Goal: Task Accomplishment & Management: Manage account settings

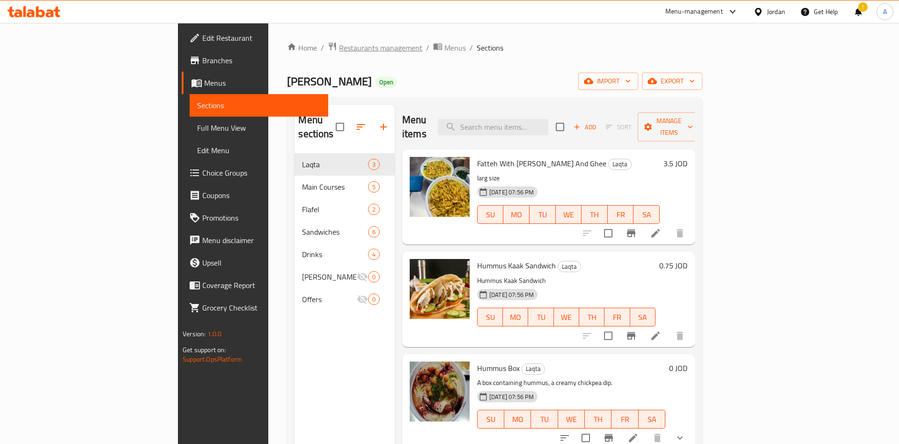
click at [339, 53] on span "Restaurants management" at bounding box center [380, 47] width 83 height 11
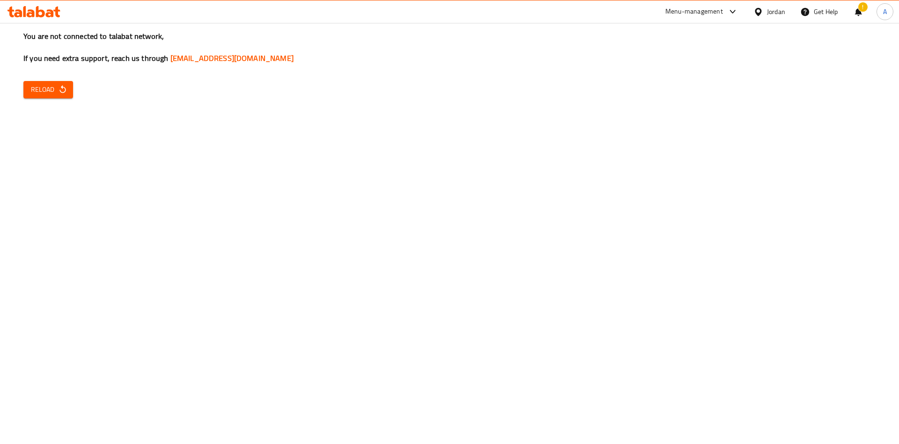
click at [57, 83] on button "Reload" at bounding box center [48, 89] width 50 height 17
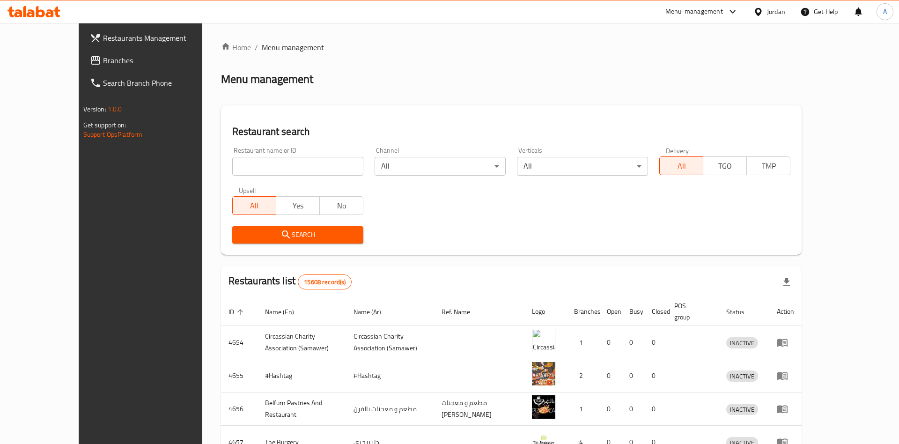
click at [268, 162] on div at bounding box center [449, 222] width 899 height 444
click at [255, 160] on input "search" at bounding box center [297, 166] width 131 height 19
type input "سشنعقش"
click button "Search" at bounding box center [297, 234] width 131 height 17
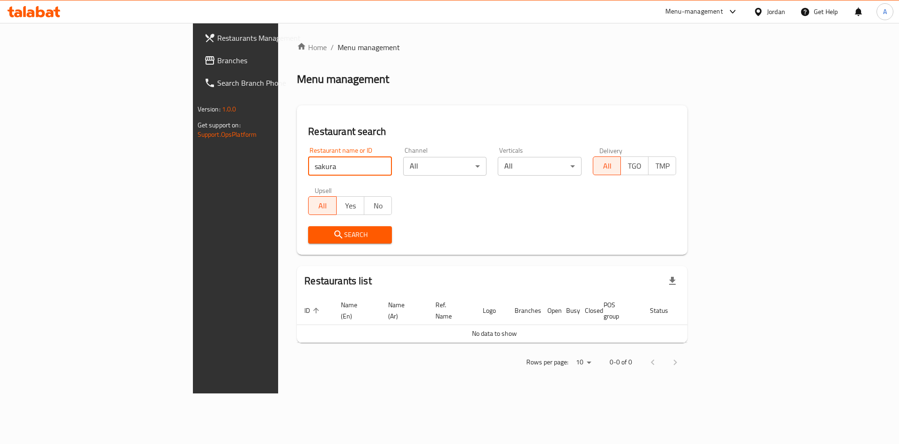
type input "sakura"
click button "Search" at bounding box center [350, 234] width 84 height 17
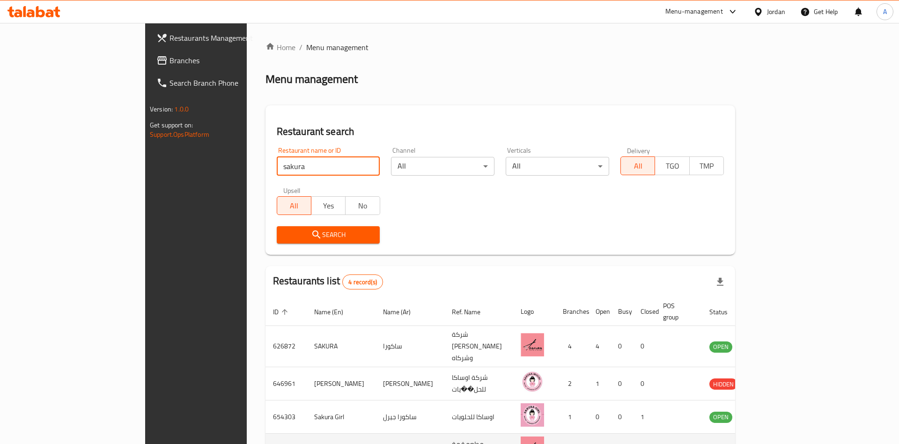
scroll to position [54, 0]
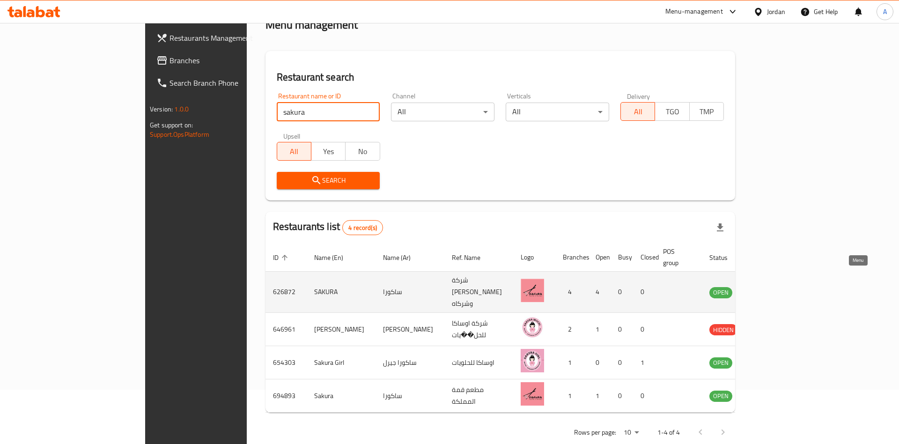
click at [776, 287] on link "enhanced table" at bounding box center [766, 292] width 17 height 11
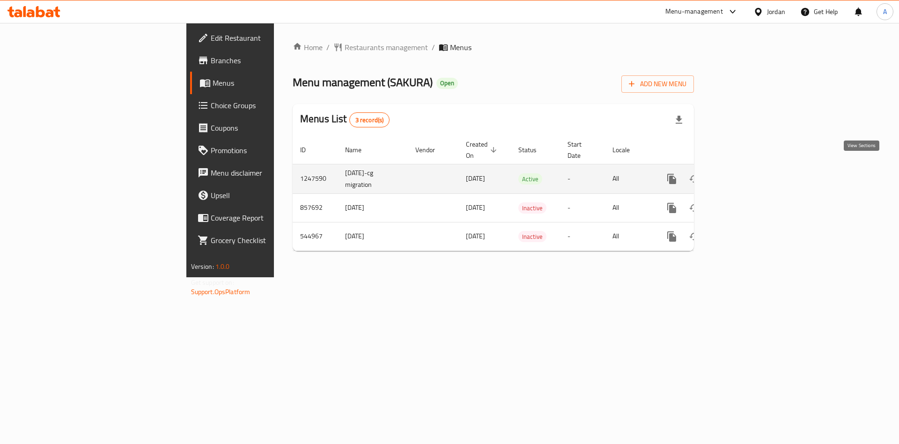
click at [750, 169] on link "enhanced table" at bounding box center [739, 179] width 22 height 22
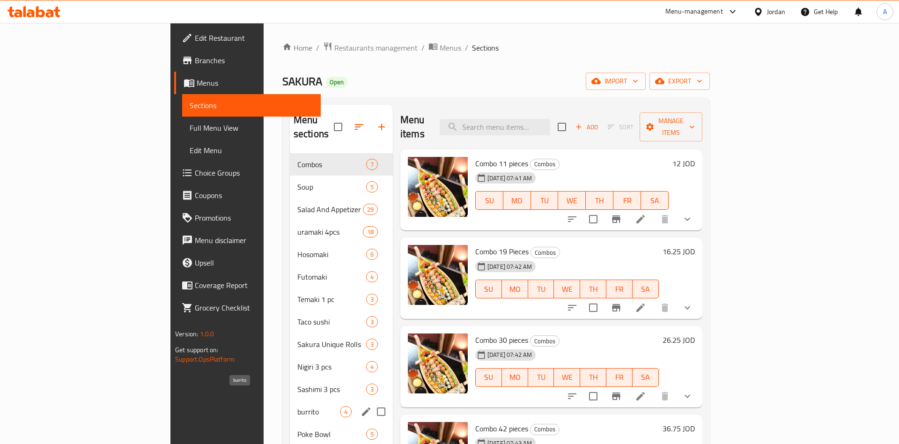
scroll to position [197, 0]
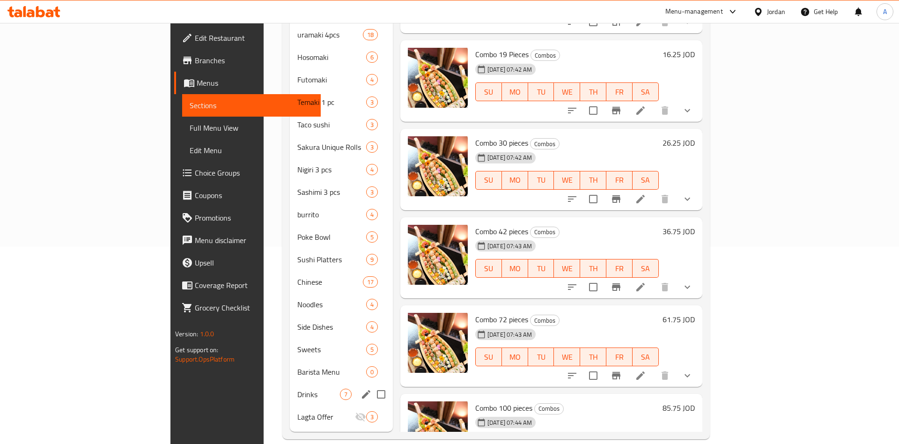
click at [290, 387] on div "Drinks 7" at bounding box center [341, 394] width 103 height 22
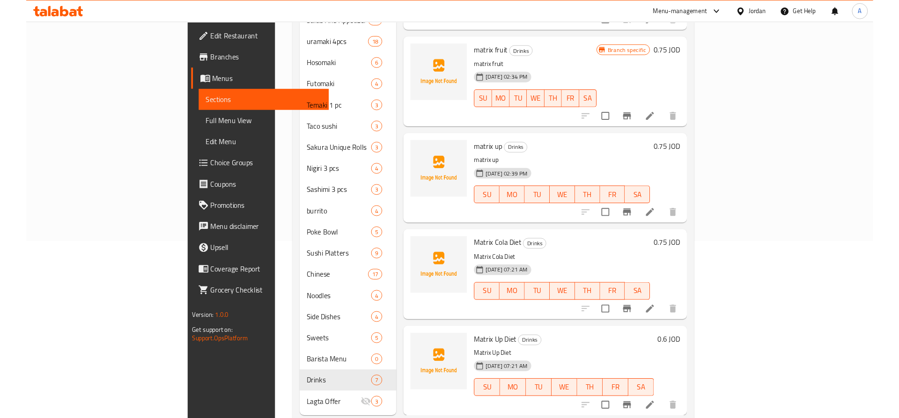
scroll to position [191, 0]
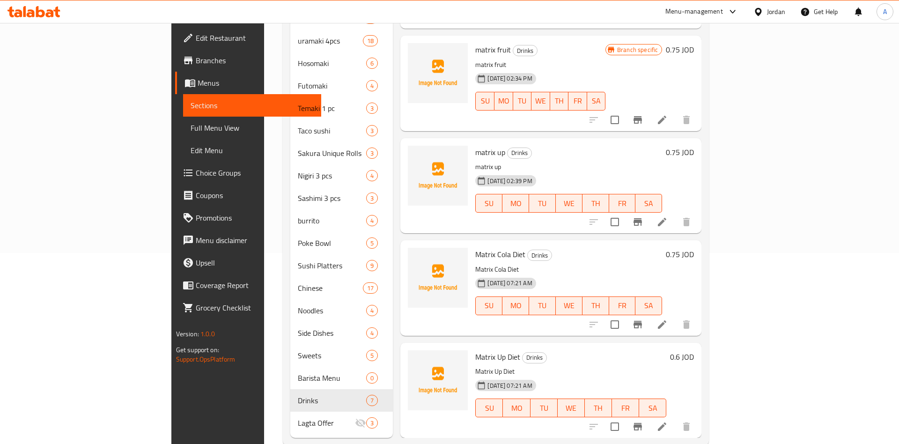
click at [694, 350] on h6 "0.6 JOD" at bounding box center [682, 356] width 24 height 13
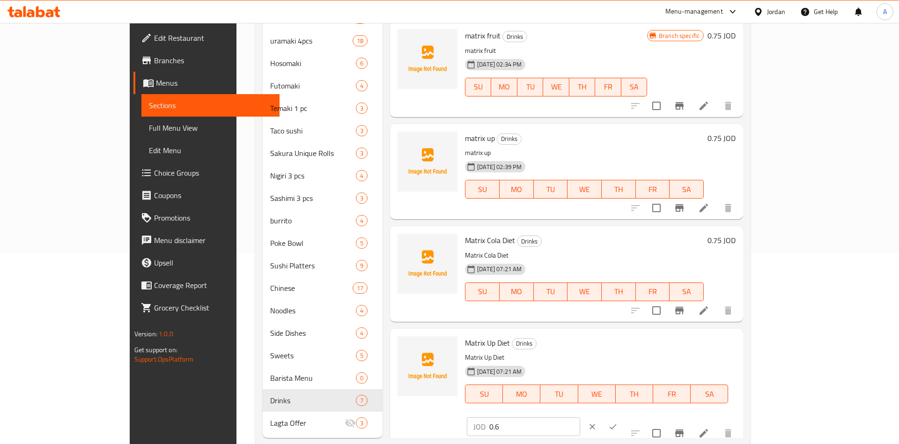
click at [580, 417] on input "0.6" at bounding box center [534, 426] width 91 height 19
type input "0.75"
click button "ok" at bounding box center [613, 426] width 21 height 21
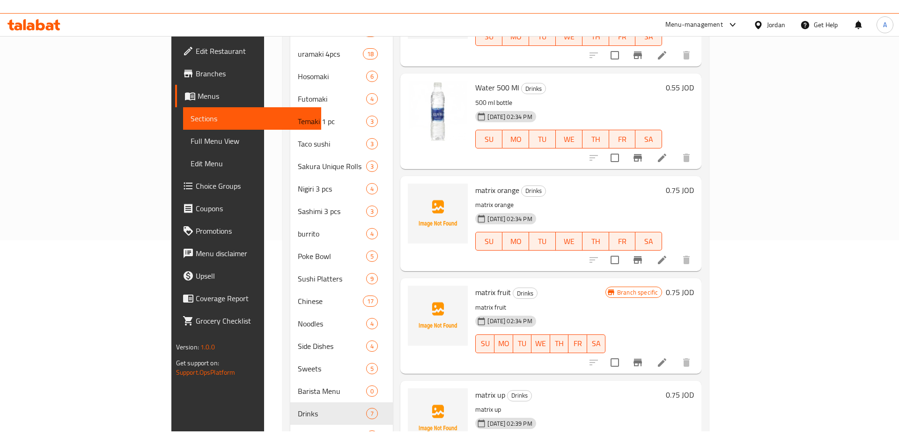
scroll to position [0, 0]
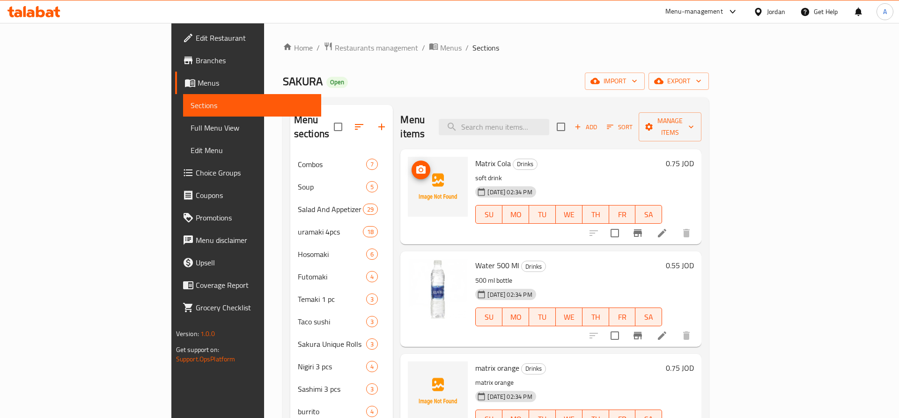
drag, startPoint x: 398, startPoint y: 182, endPoint x: 396, endPoint y: 209, distance: 27.3
click at [404, 209] on div at bounding box center [437, 197] width 67 height 88
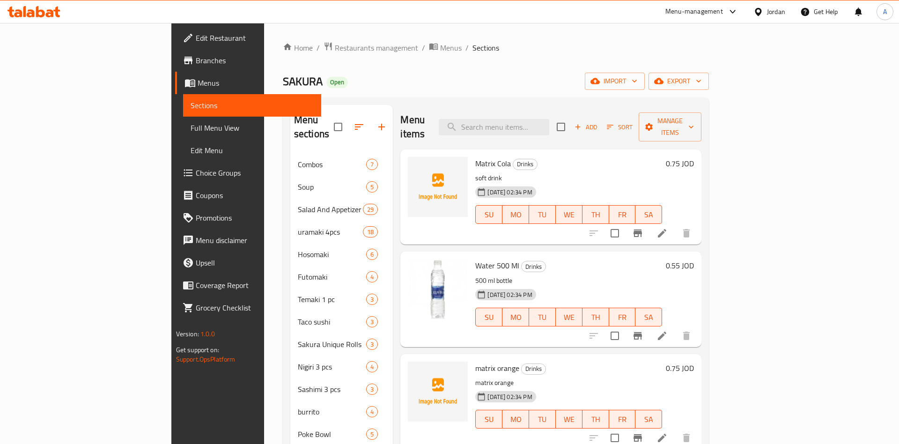
click at [404, 153] on div at bounding box center [437, 197] width 67 height 88
click at [415, 164] on icon "upload picture" at bounding box center [420, 169] width 11 height 11
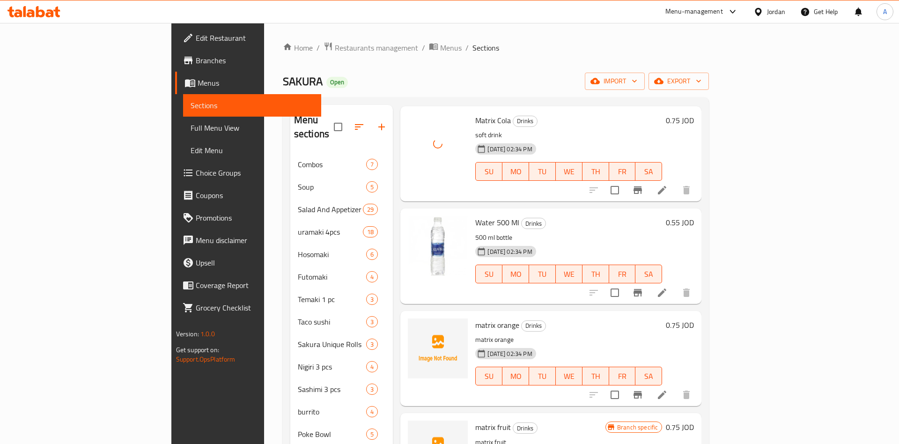
scroll to position [73, 0]
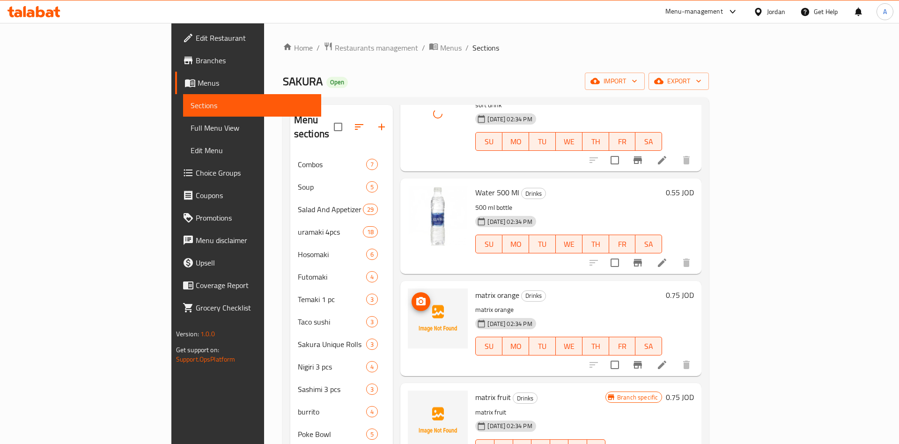
click at [416, 297] on icon "upload picture" at bounding box center [420, 301] width 9 height 8
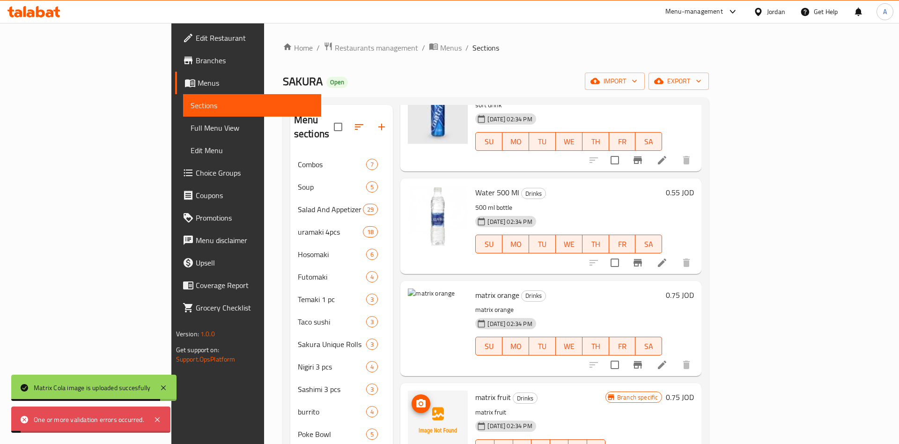
scroll to position [229, 0]
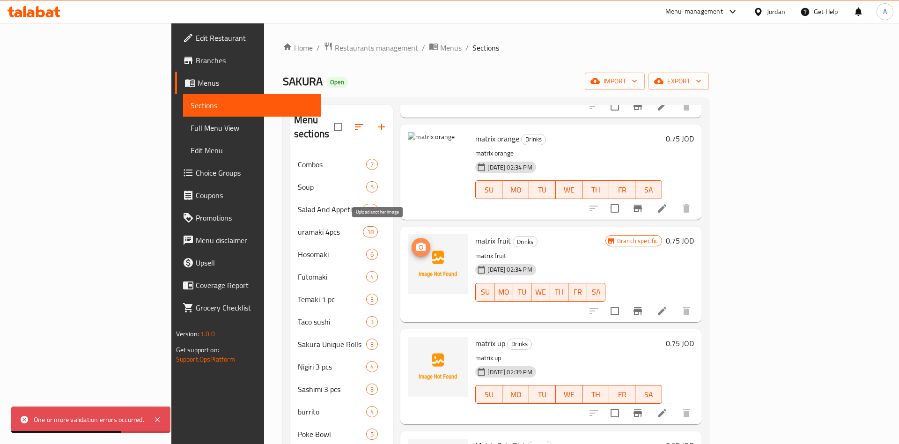
click at [412, 242] on span "upload picture" at bounding box center [421, 247] width 19 height 11
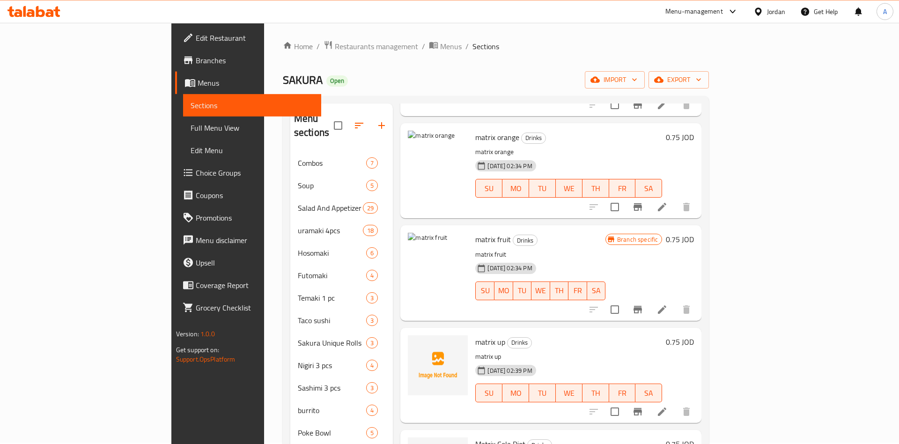
scroll to position [143, 0]
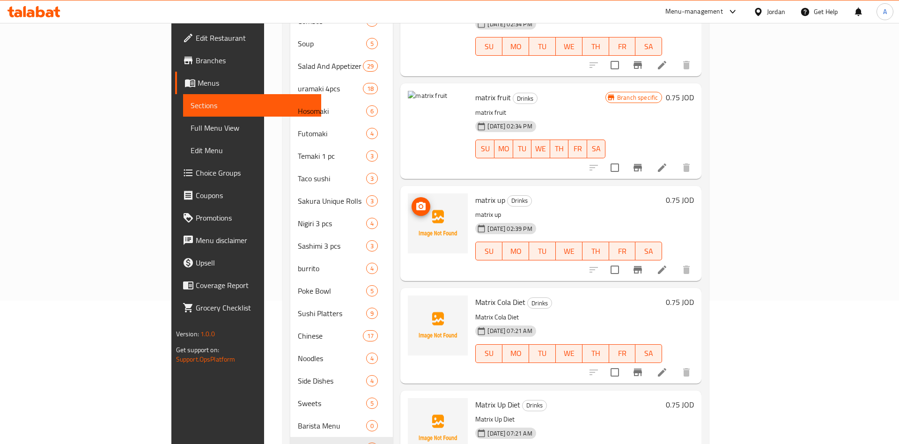
click at [412, 197] on button "upload picture" at bounding box center [421, 206] width 19 height 19
click at [412, 299] on button "upload picture" at bounding box center [421, 308] width 19 height 19
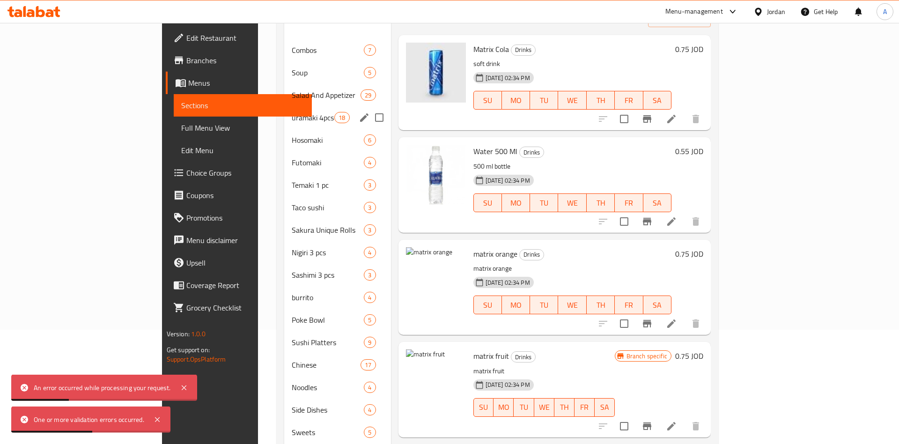
scroll to position [96, 0]
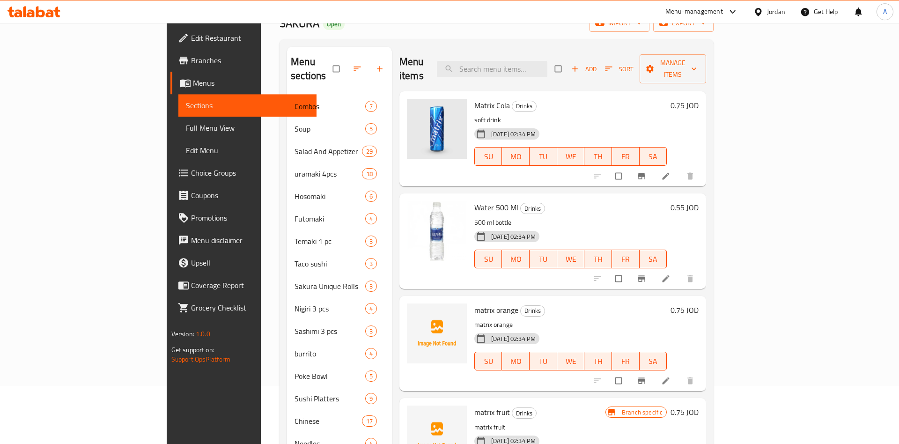
scroll to position [48, 0]
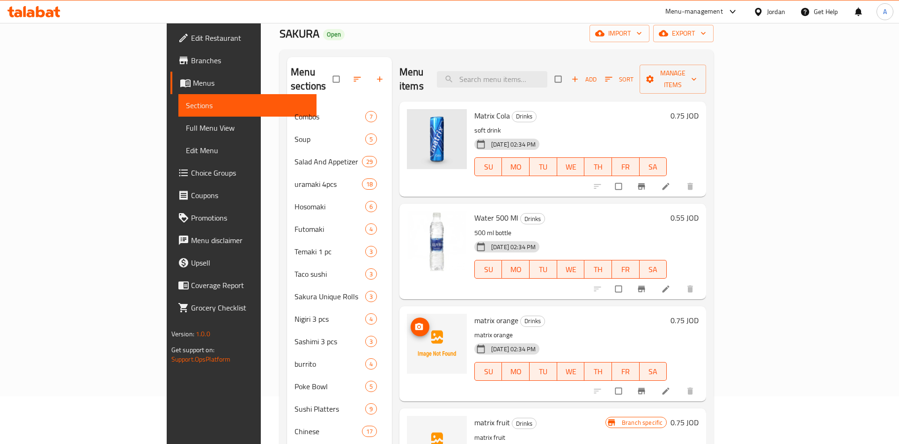
click at [411, 322] on span "upload picture" at bounding box center [420, 326] width 19 height 9
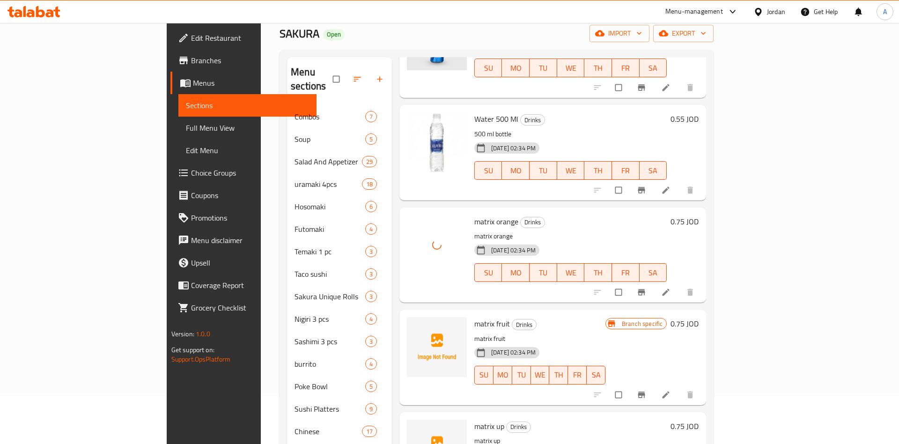
scroll to position [146, 0]
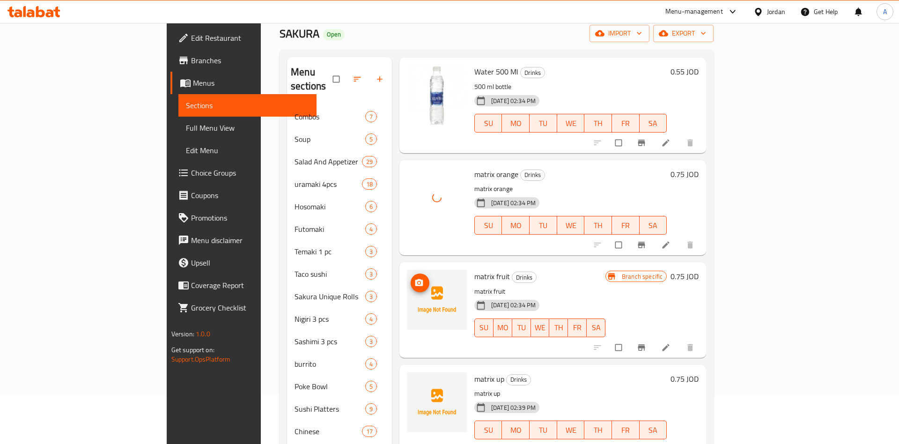
click at [414, 278] on icon "upload picture" at bounding box center [418, 282] width 9 height 9
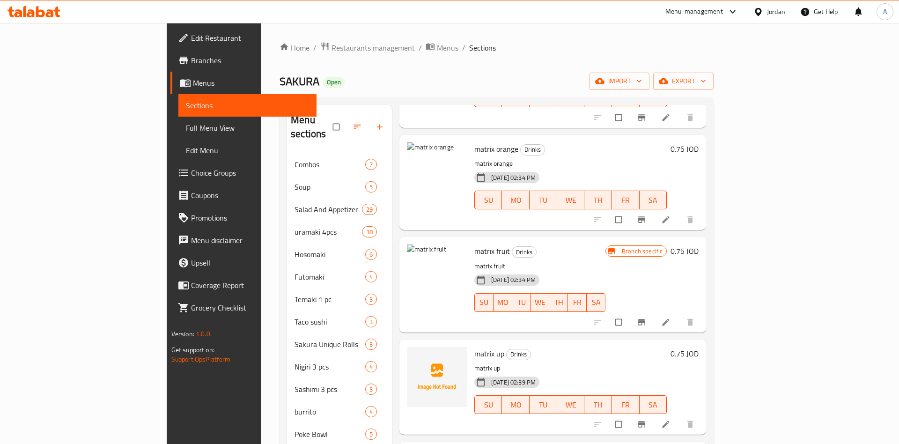
scroll to position [0, 0]
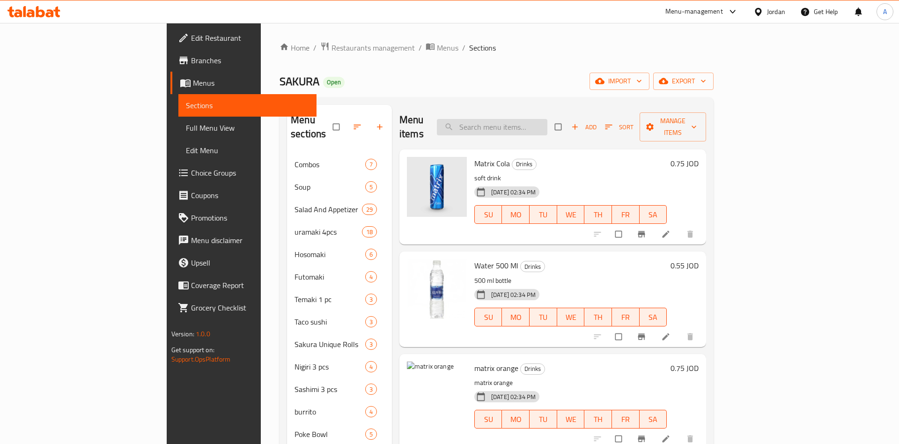
click at [541, 126] on input "search" at bounding box center [492, 127] width 110 height 16
click at [547, 119] on input "search" at bounding box center [492, 127] width 110 height 16
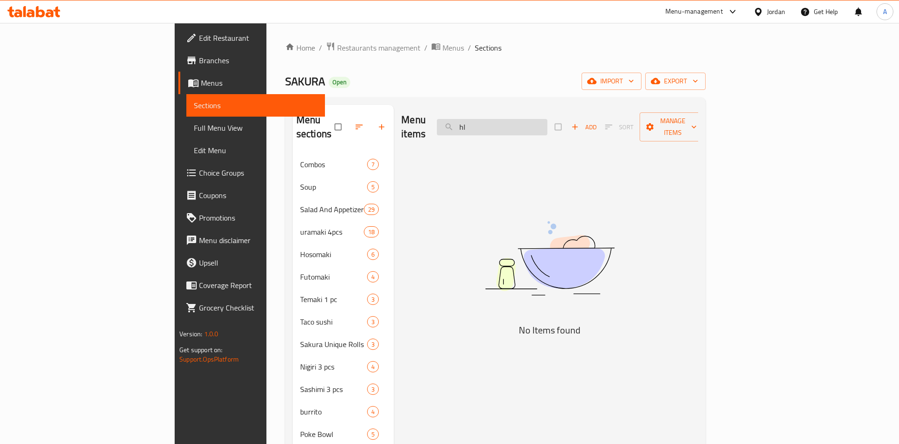
type input "h"
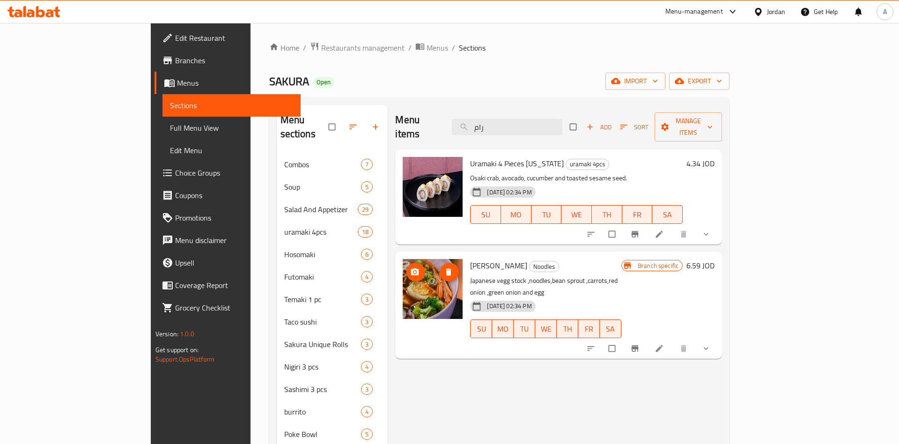
type input "رام"
click at [410, 267] on icon "upload picture" at bounding box center [414, 271] width 9 height 9
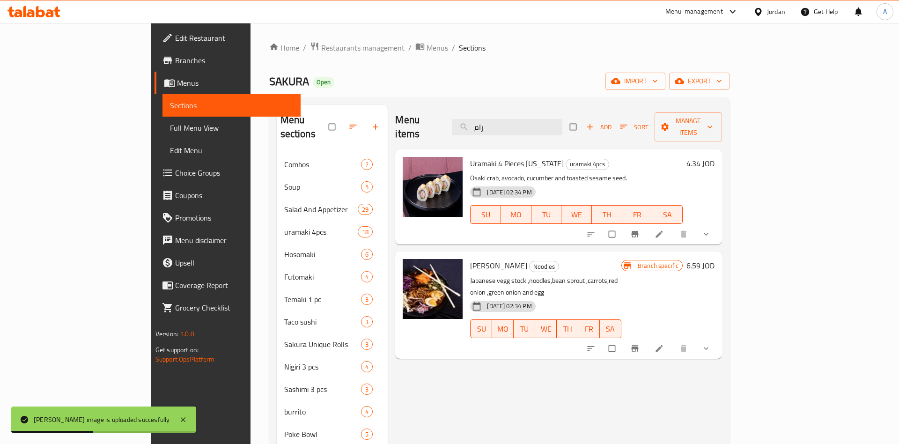
click at [402, 345] on div "Menu items رام Add Sort Manage items Uramaki 4 Pieces California uramaki 4pcs O…" at bounding box center [555, 367] width 334 height 524
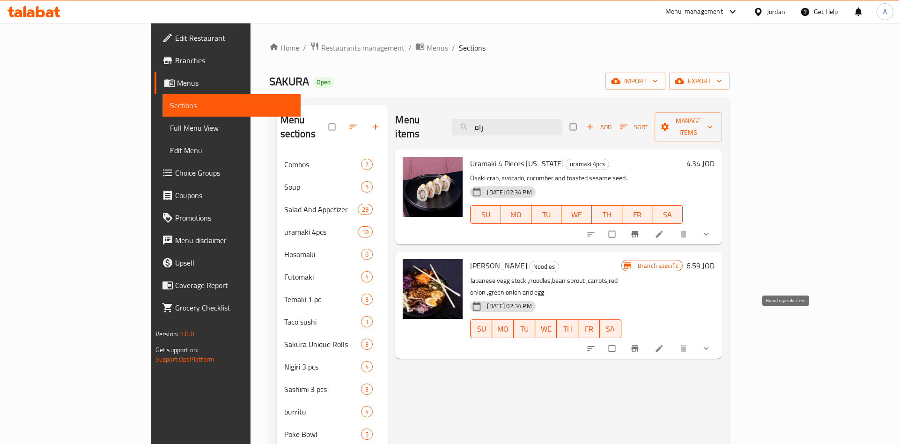
click at [640, 344] on icon "Branch-specific-item" at bounding box center [634, 348] width 9 height 9
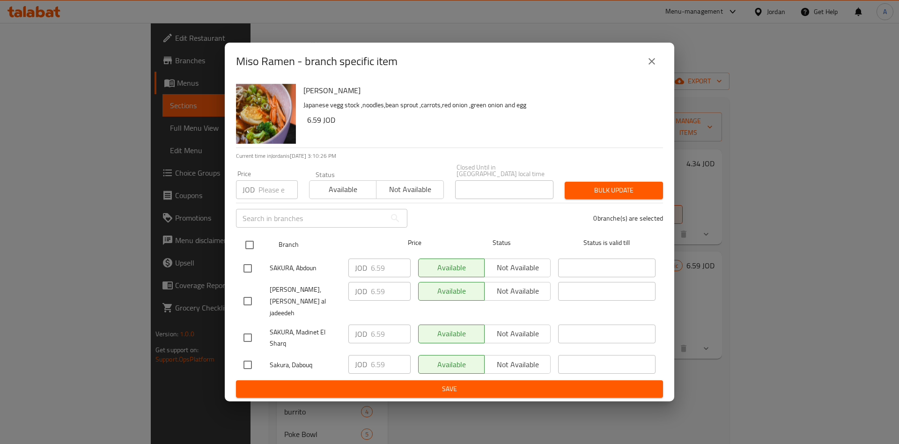
click at [254, 251] on input "checkbox" at bounding box center [250, 245] width 20 height 20
checkbox input "true"
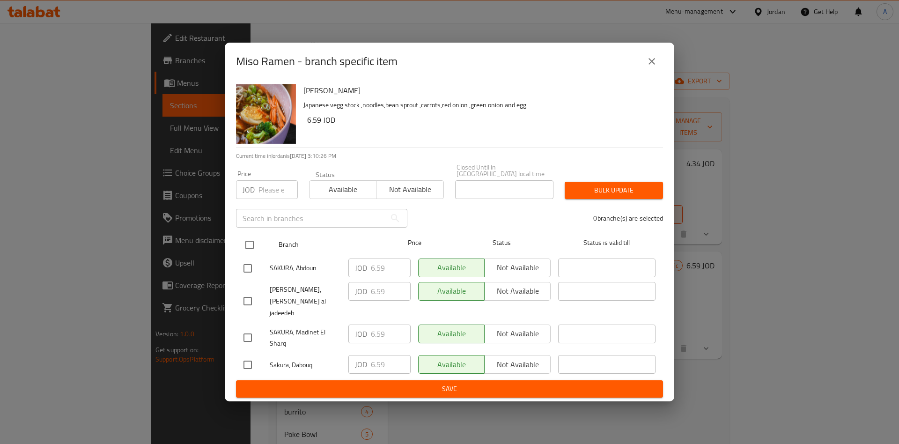
checkbox input "true"
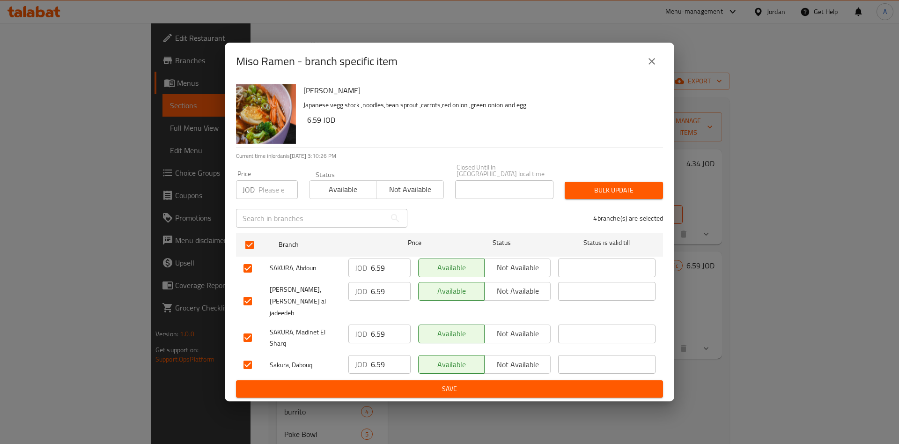
click at [389, 271] on input "6.59" at bounding box center [391, 267] width 40 height 19
type input "6"
type button "0"
type button "1"
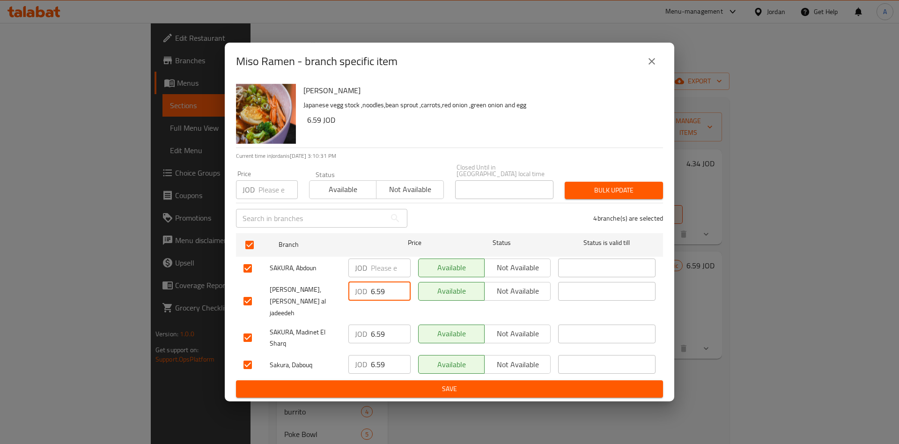
type button "0"
type button "1"
type button "0"
type button "1"
type button "0"
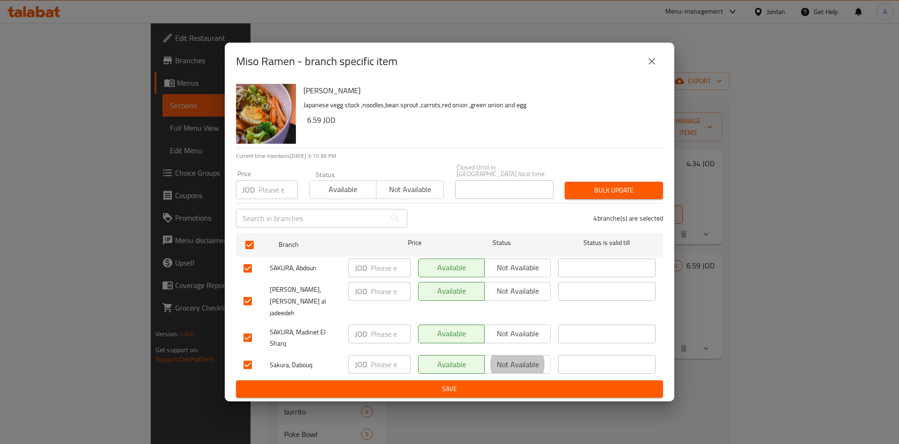
type button "1"
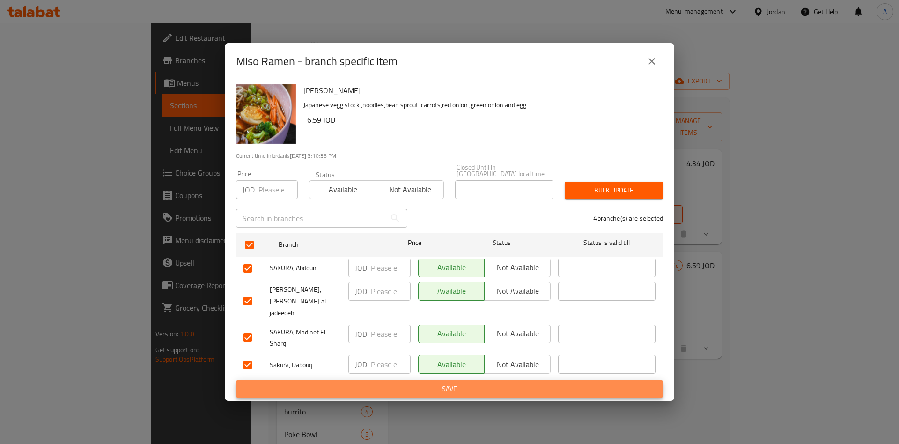
click at [236, 380] on button "Save" at bounding box center [449, 388] width 427 height 17
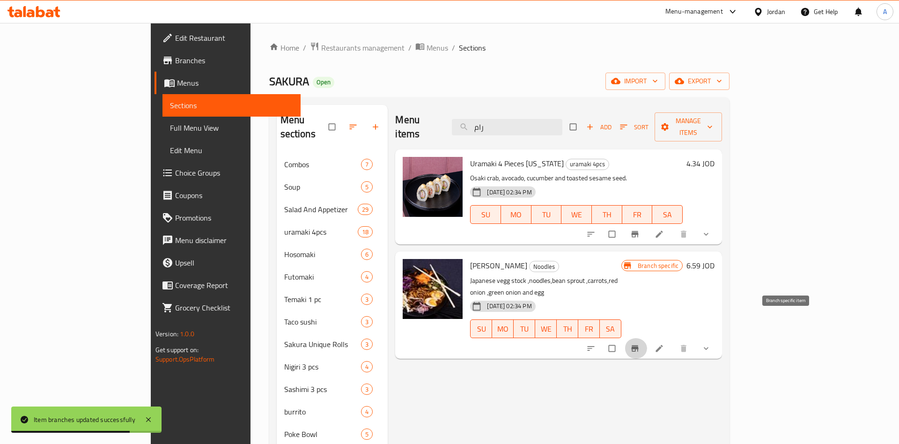
click at [714, 259] on h6 "6.59 JOD" at bounding box center [700, 265] width 28 height 13
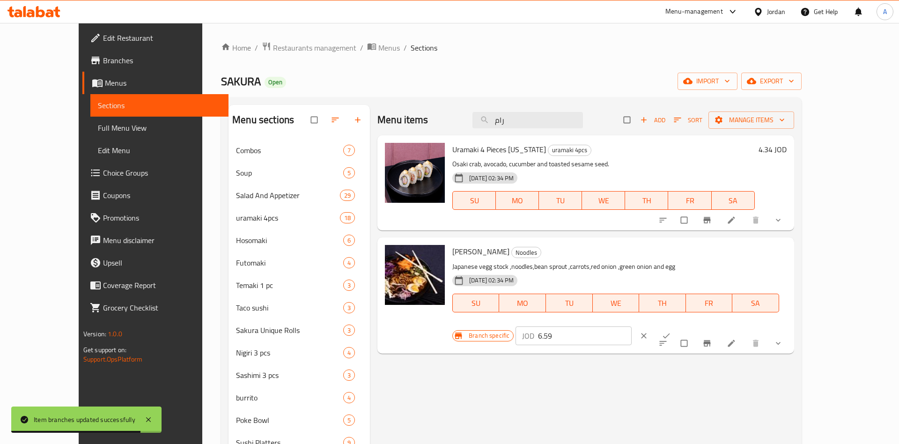
click at [631, 326] on input "6.59" at bounding box center [584, 335] width 93 height 19
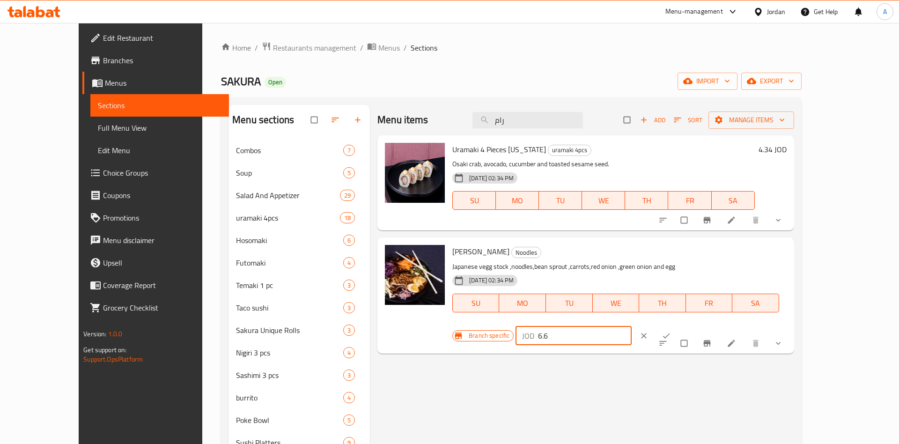
type input "6.6"
click at [678, 325] on button "ok" at bounding box center [667, 335] width 22 height 21
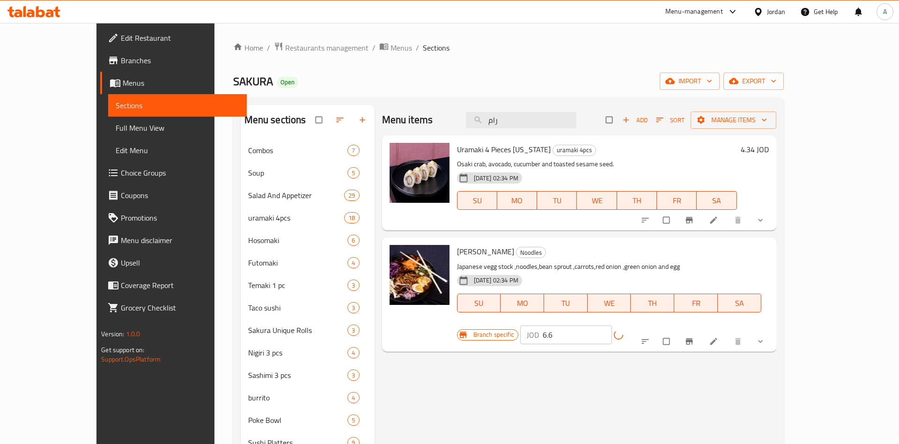
click at [658, 325] on div "JOD 6.6 ​" at bounding box center [589, 334] width 138 height 19
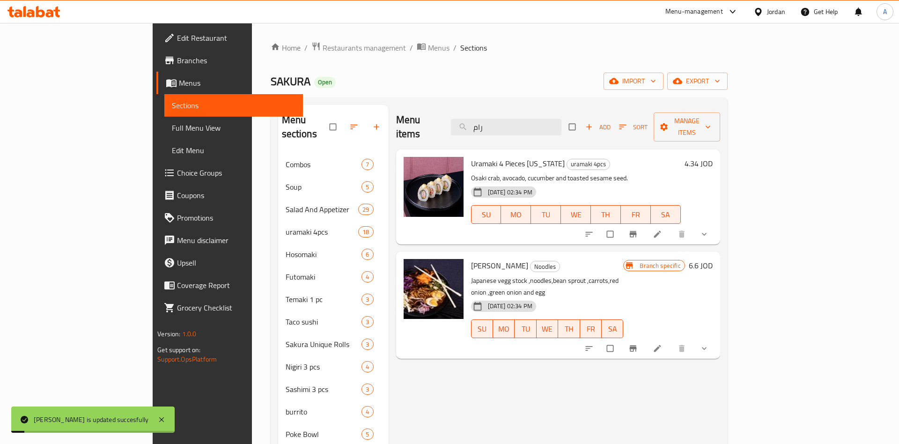
click at [713, 158] on div "4.34 JOD" at bounding box center [697, 197] width 32 height 80
click at [713, 157] on h6 "4.34 JOD" at bounding box center [698, 163] width 28 height 13
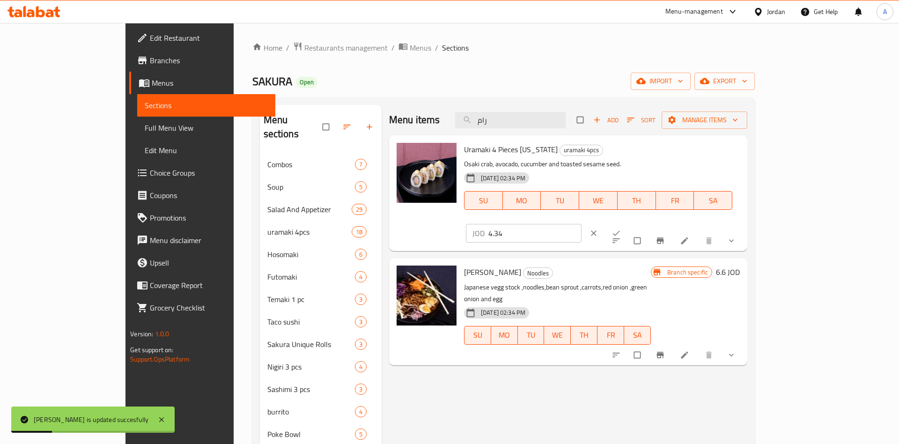
click at [581, 224] on input "4.34" at bounding box center [534, 233] width 93 height 19
type input "4.35"
click at [620, 231] on icon "ok" at bounding box center [616, 233] width 7 height 5
